Goal: Transaction & Acquisition: Purchase product/service

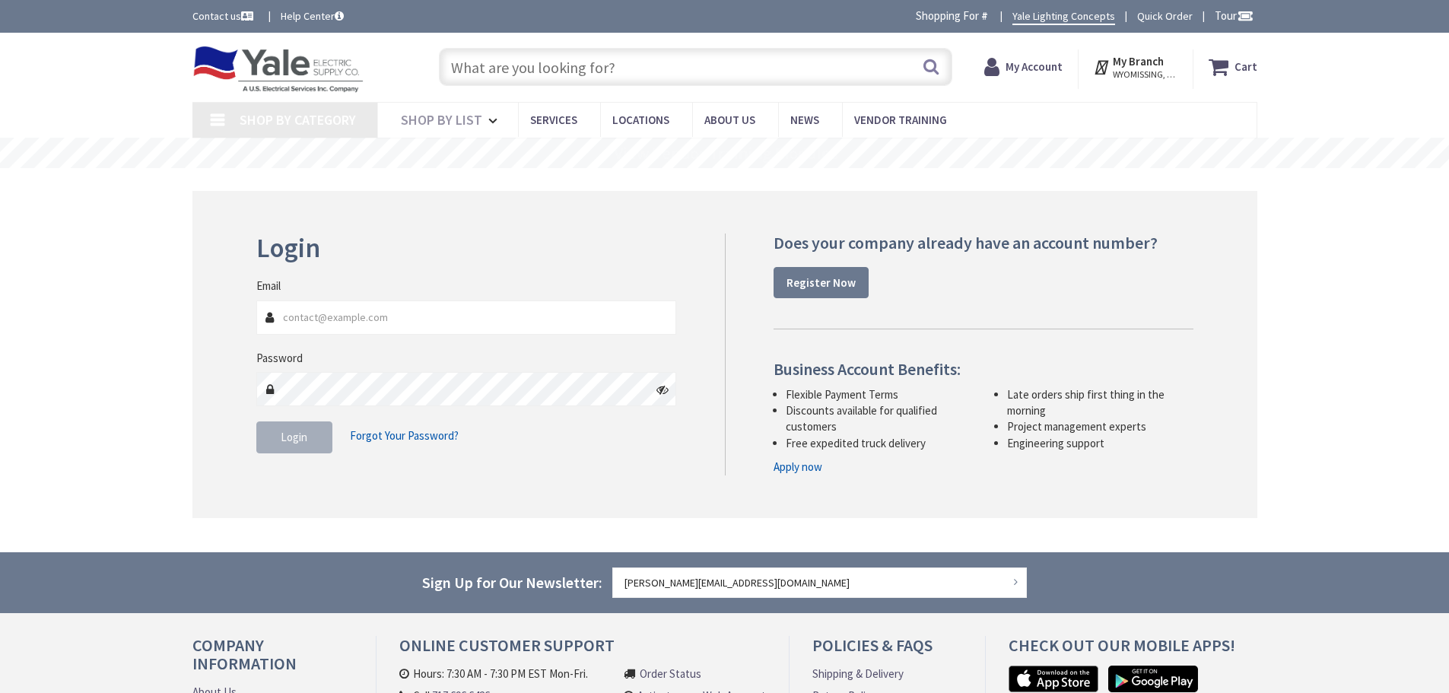
type input "[PERSON_NAME][EMAIL_ADDRESS][DOMAIN_NAME]"
click at [305, 449] on button "Login" at bounding box center [294, 437] width 76 height 32
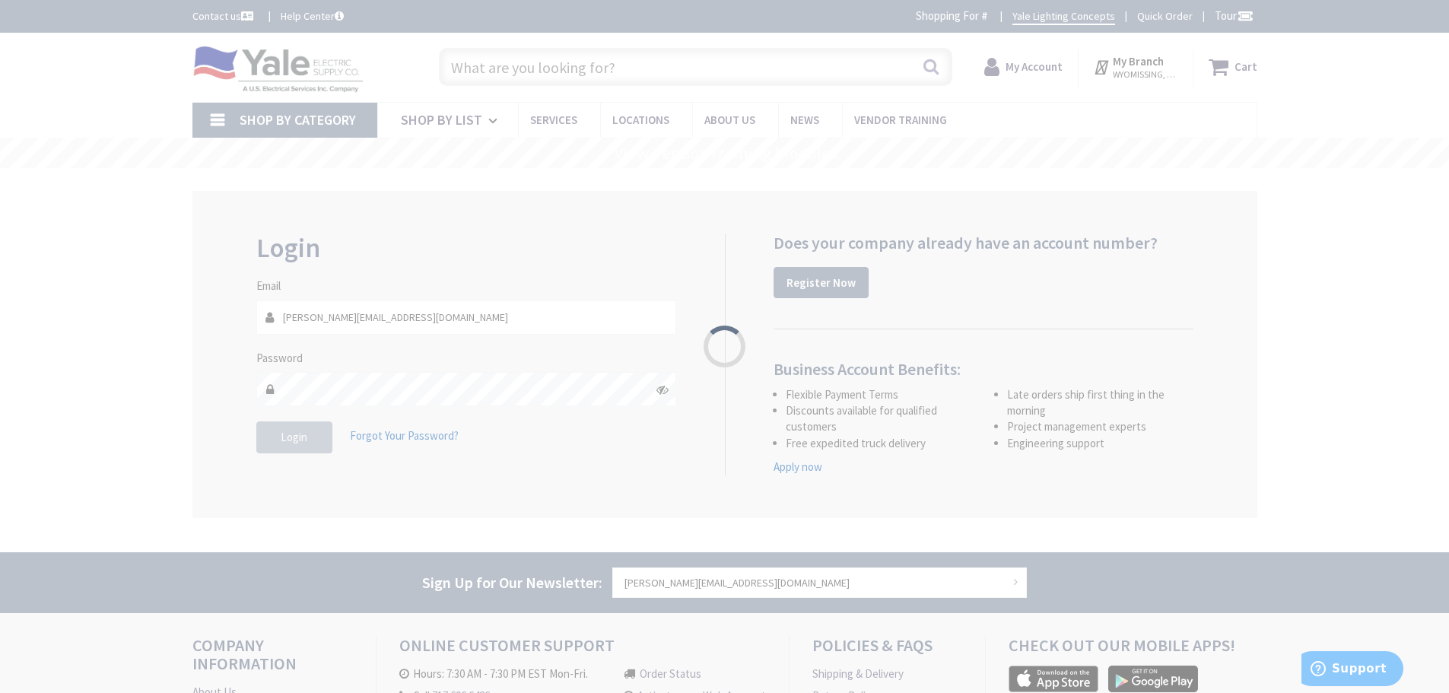
type input "[STREET_ADDRESS]"
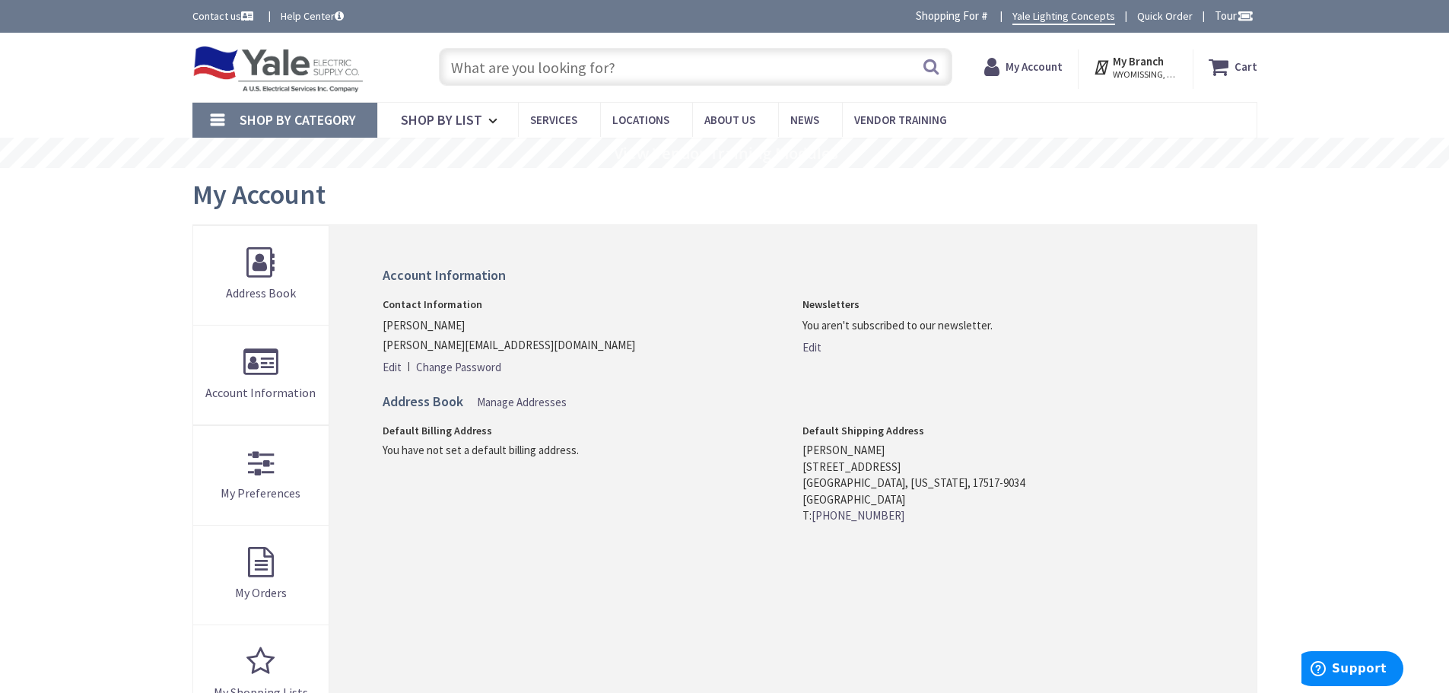
click at [506, 75] on input "text" at bounding box center [695, 67] width 513 height 38
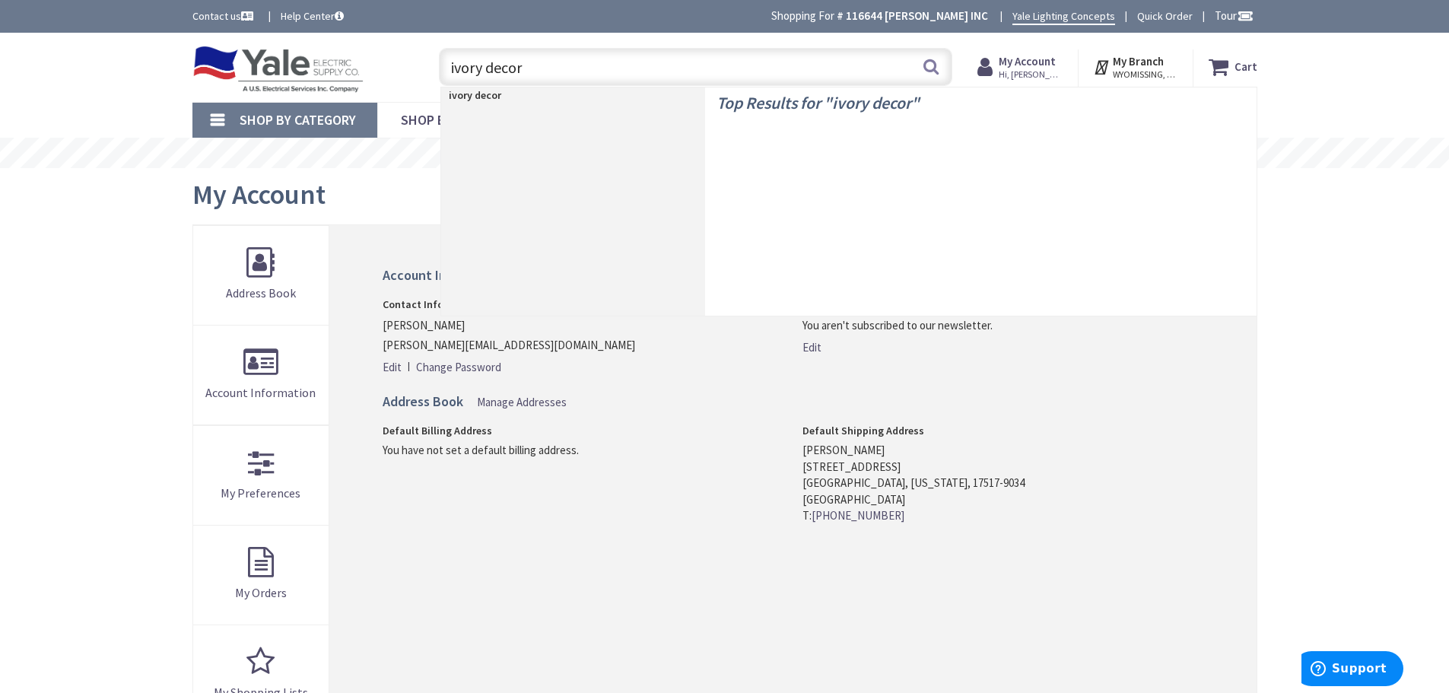
type input "ivory decora"
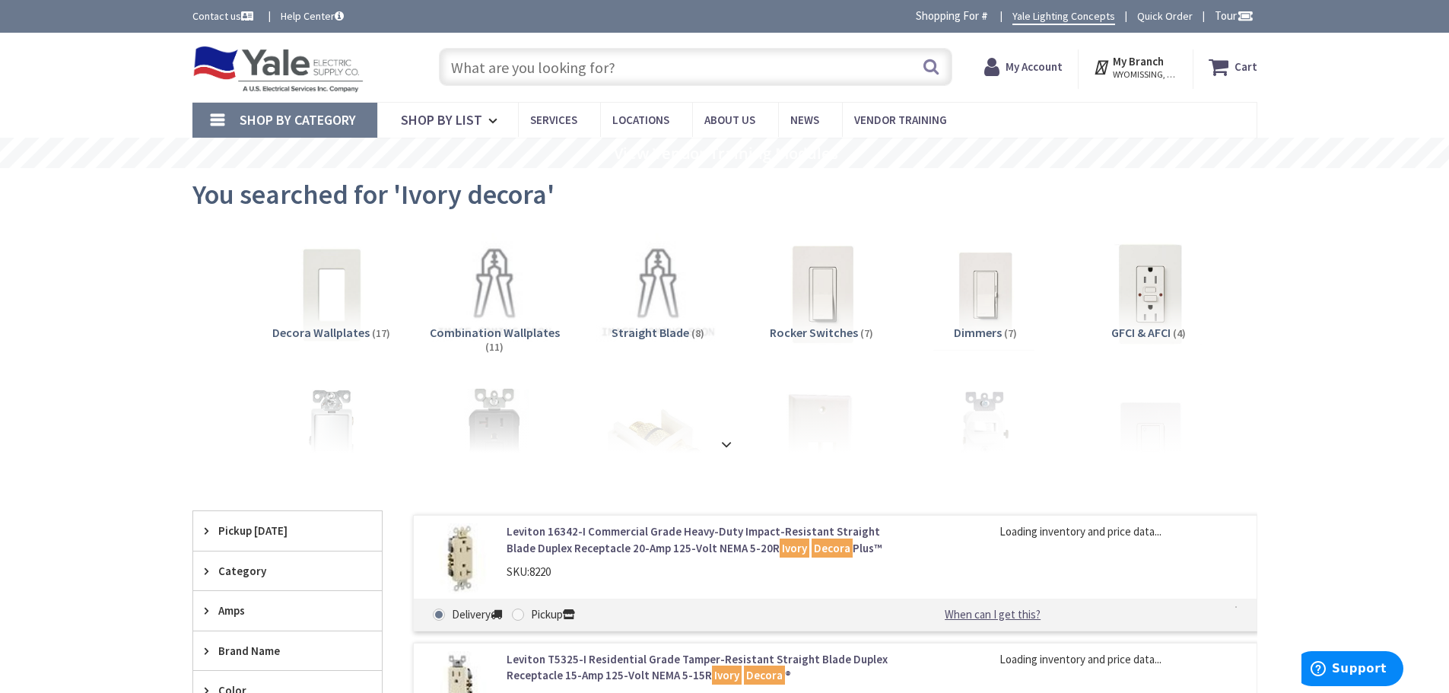
click at [833, 314] on img at bounding box center [821, 294] width 138 height 138
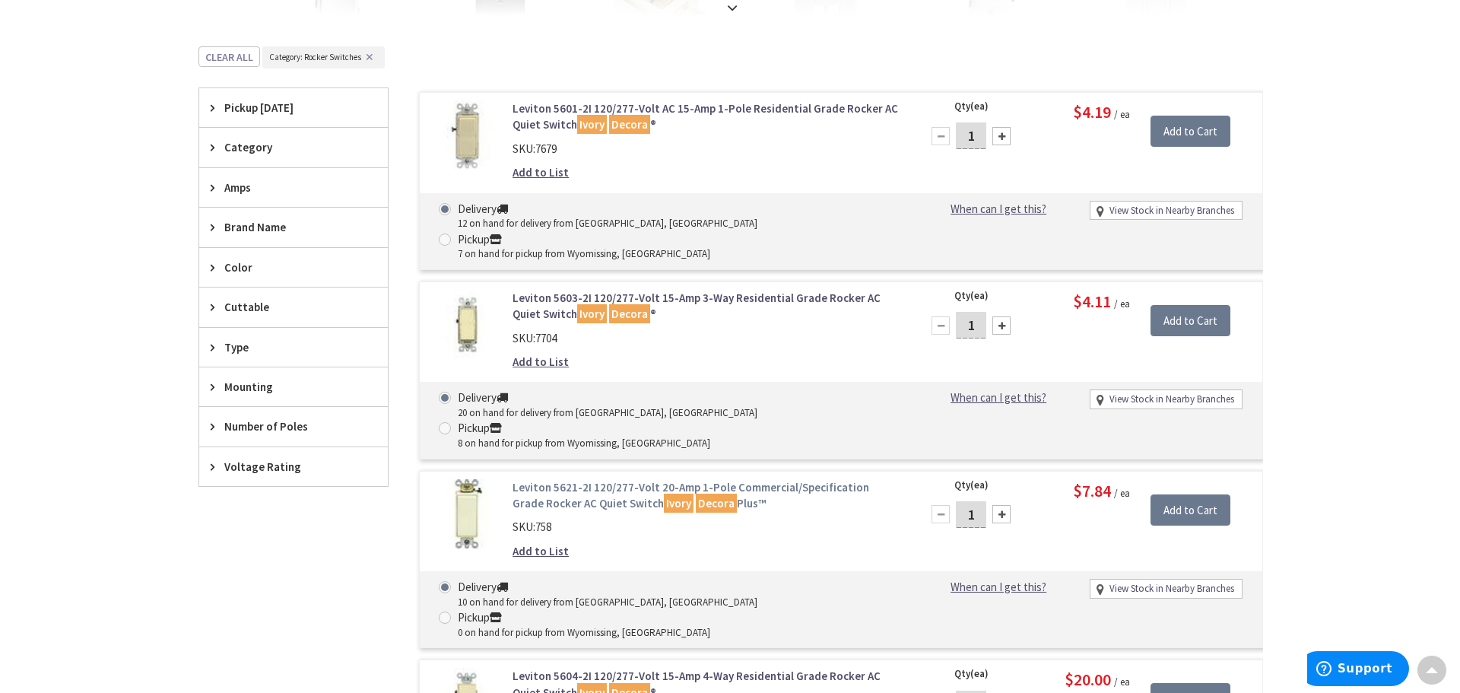
scroll to position [407, 0]
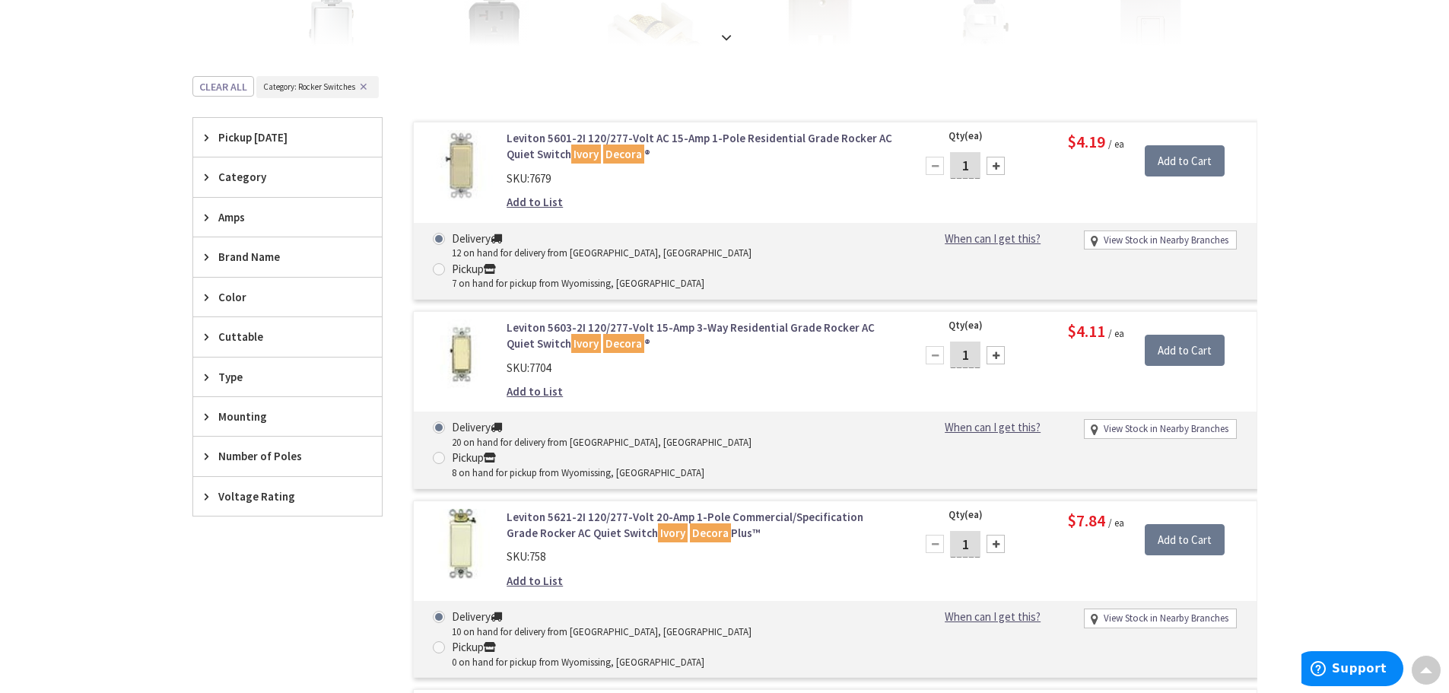
click at [998, 167] on div at bounding box center [995, 166] width 18 height 18
type input "3"
click at [1167, 160] on input "Add to Cart" at bounding box center [1184, 161] width 80 height 32
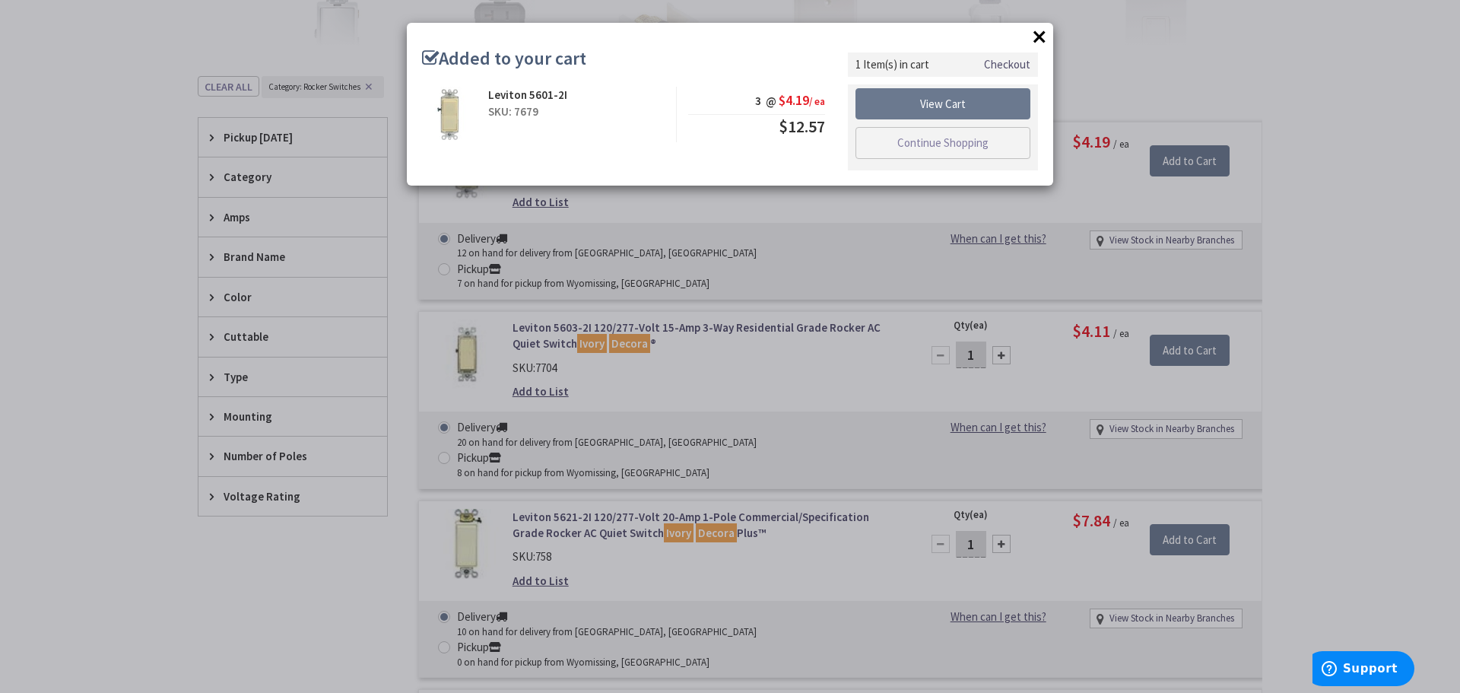
click at [1006, 62] on link "Checkout" at bounding box center [1007, 64] width 46 height 16
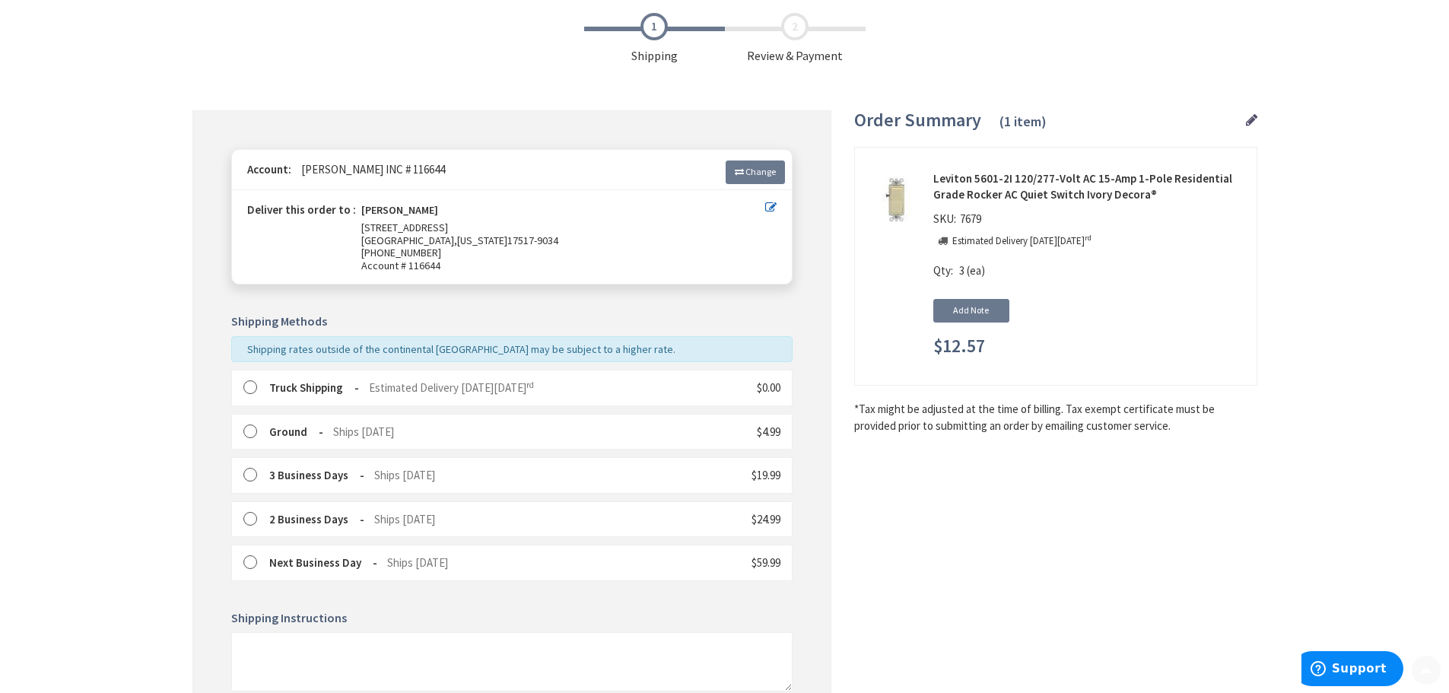
scroll to position [243, 0]
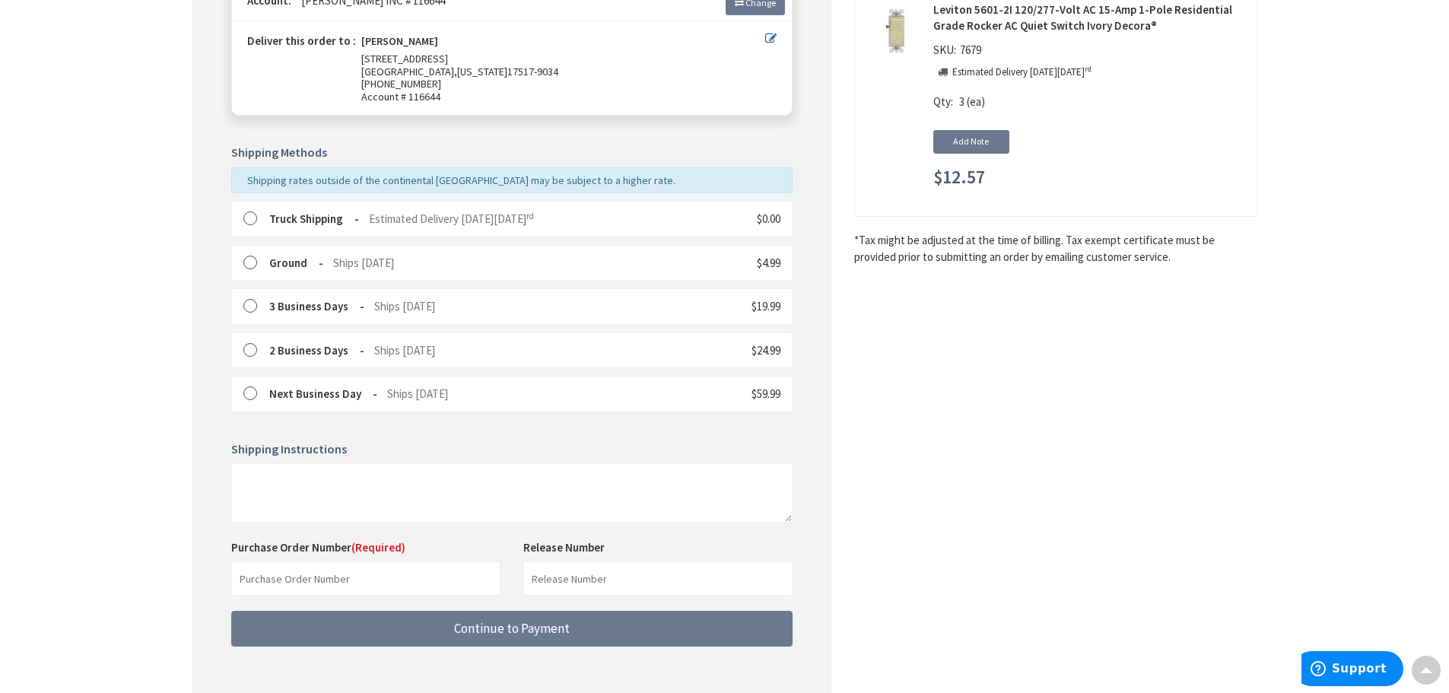
click at [313, 220] on RTM_truck "Truck Shipping" at bounding box center [314, 218] width 90 height 14
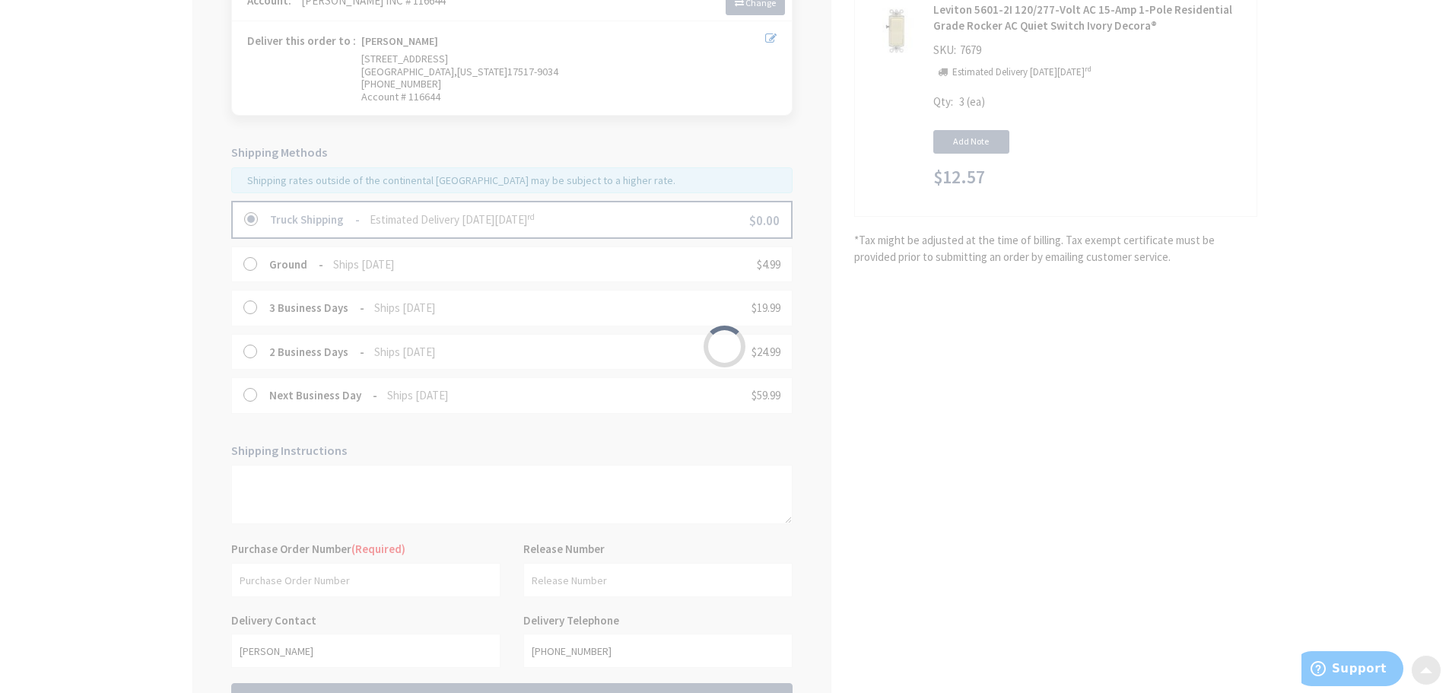
click at [293, 576] on div "Please wait..." at bounding box center [724, 346] width 1449 height 693
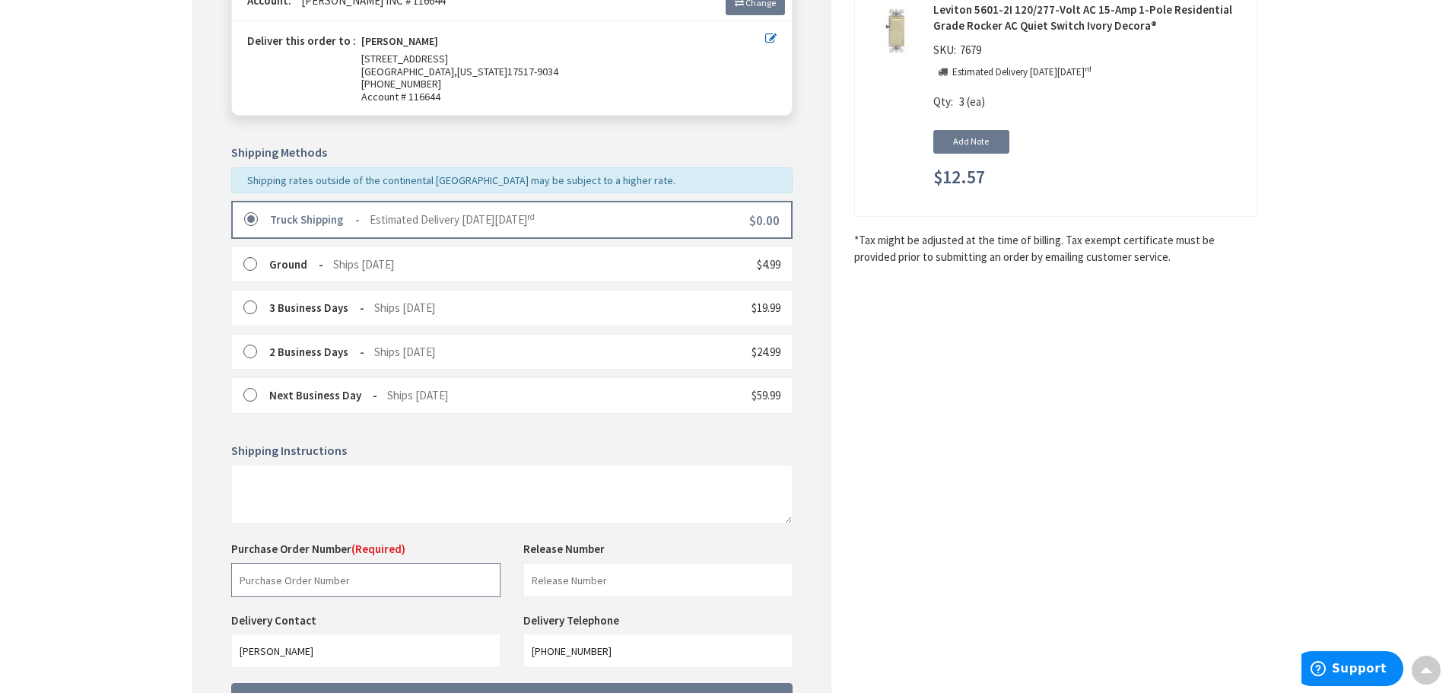
click at [282, 585] on input "text" at bounding box center [365, 580] width 269 height 34
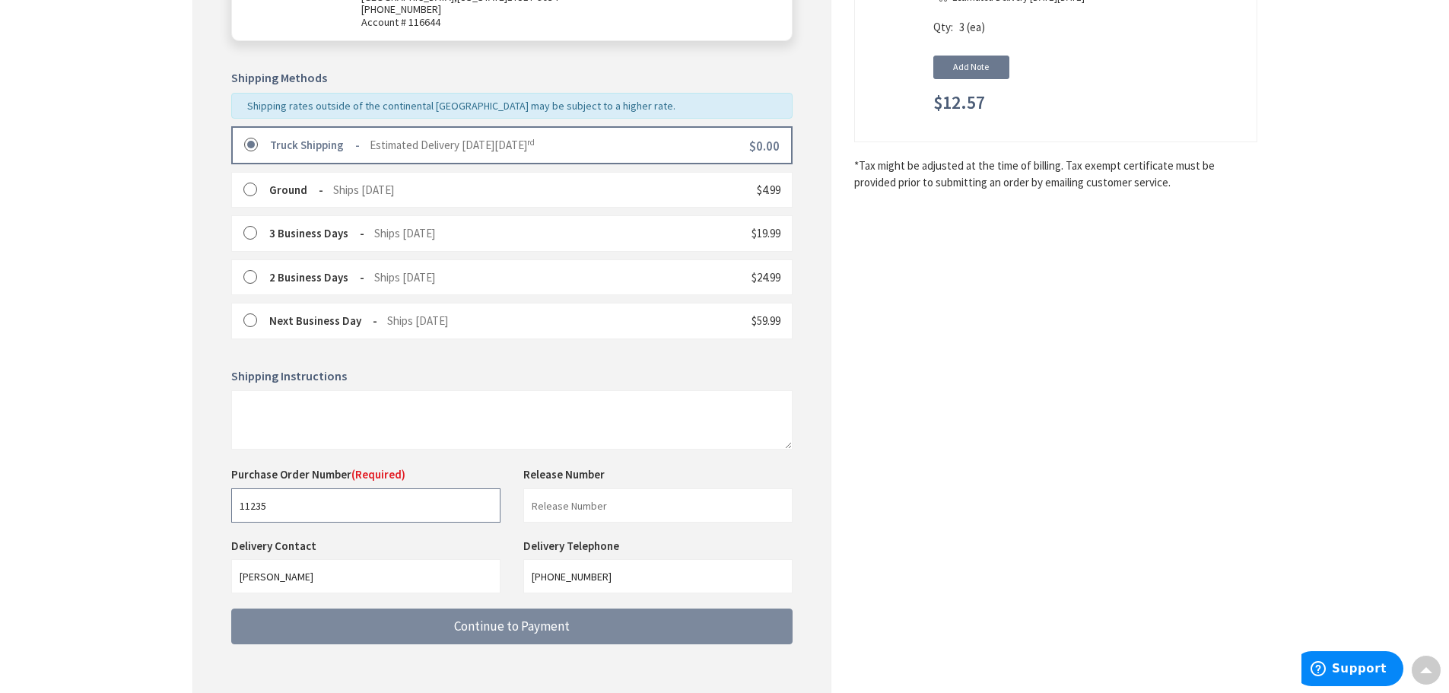
scroll to position [388, 0]
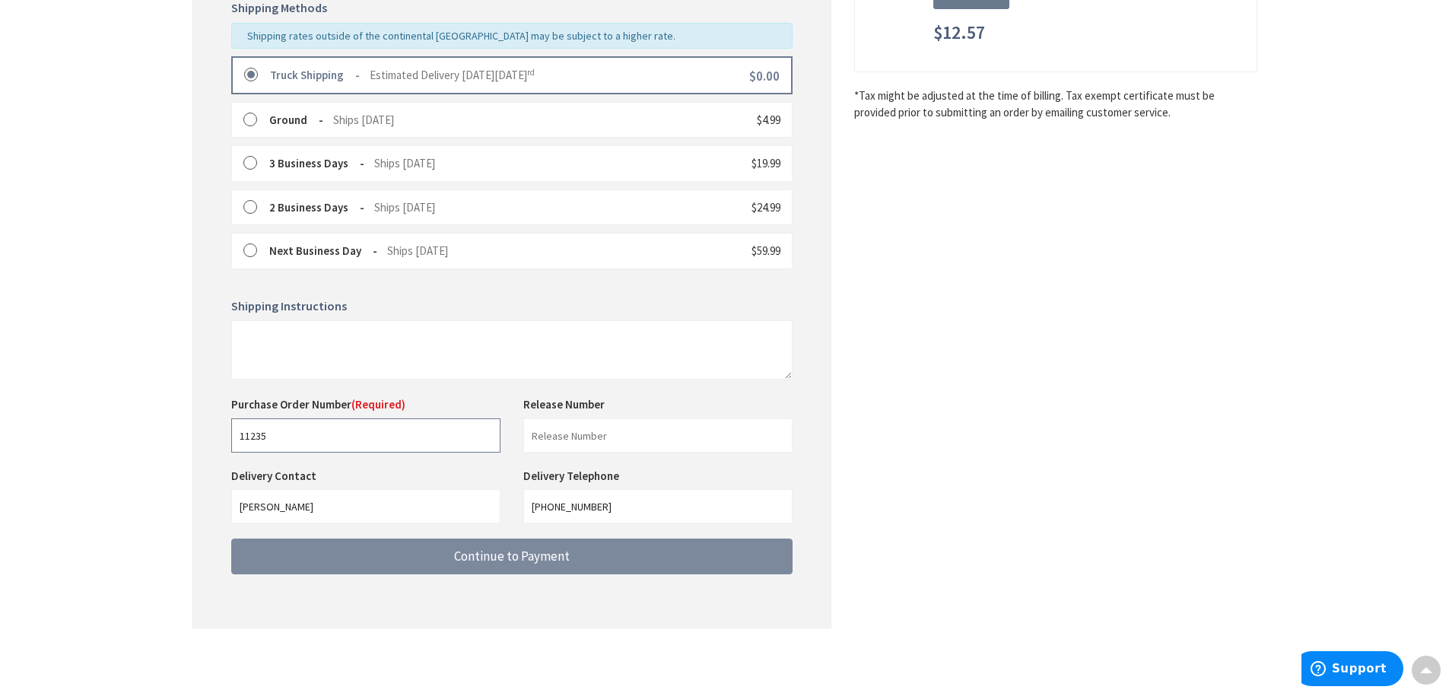
type input "11235"
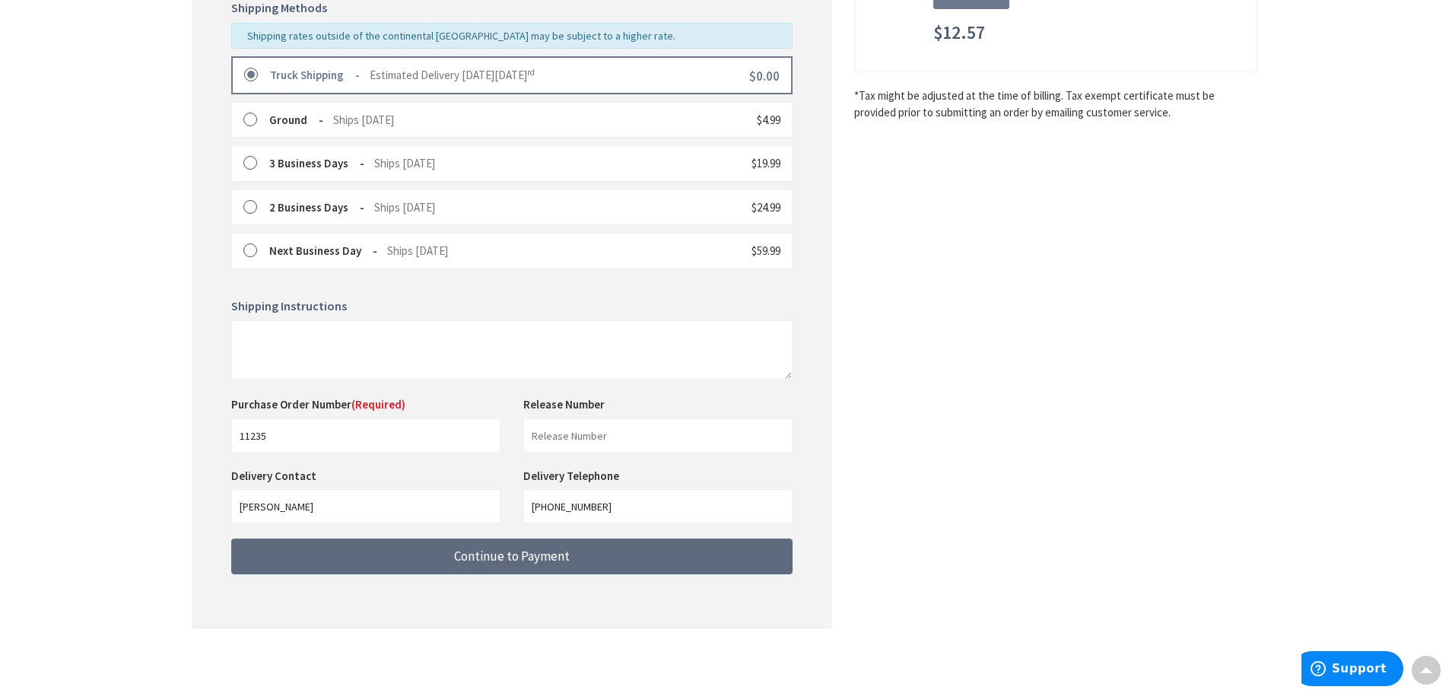
click at [436, 544] on button "Continue to Payment" at bounding box center [511, 556] width 561 height 36
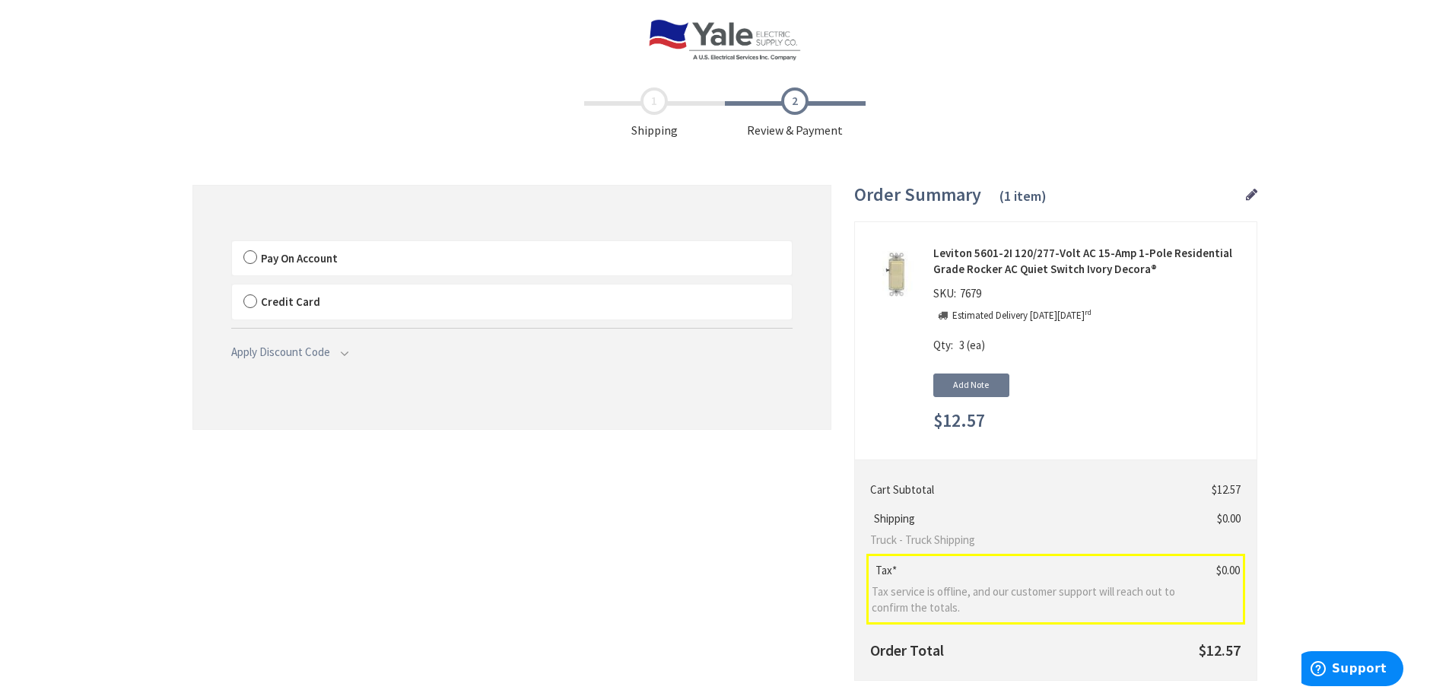
click at [318, 259] on span "Pay On Account" at bounding box center [299, 258] width 77 height 14
click at [232, 244] on input "Pay On Account" at bounding box center [232, 244] width 0 height 0
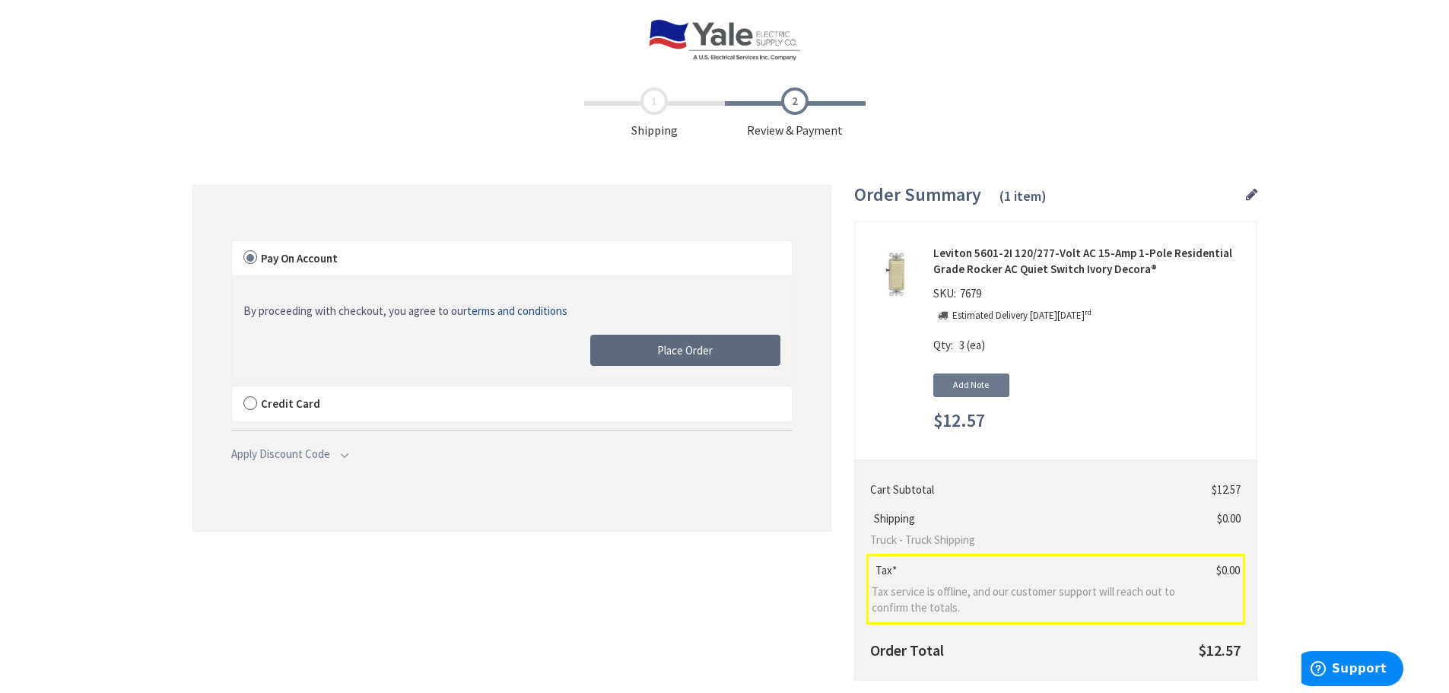
drag, startPoint x: 671, startPoint y: 344, endPoint x: 1246, endPoint y: 509, distance: 598.1
click at [671, 344] on span "Place Order" at bounding box center [685, 350] width 56 height 14
